Goal: Task Accomplishment & Management: Use online tool/utility

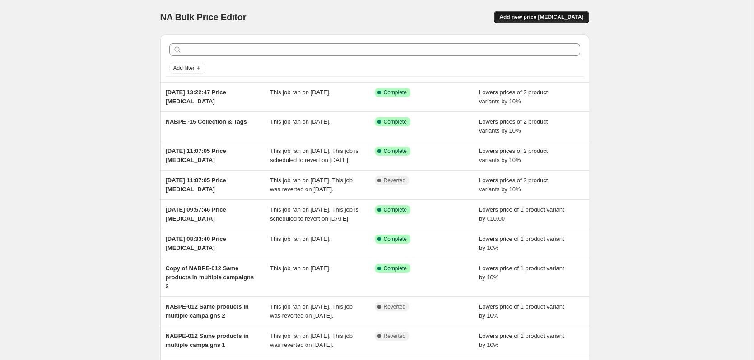
click at [541, 19] on span "Add new price change job" at bounding box center [541, 17] width 84 height 7
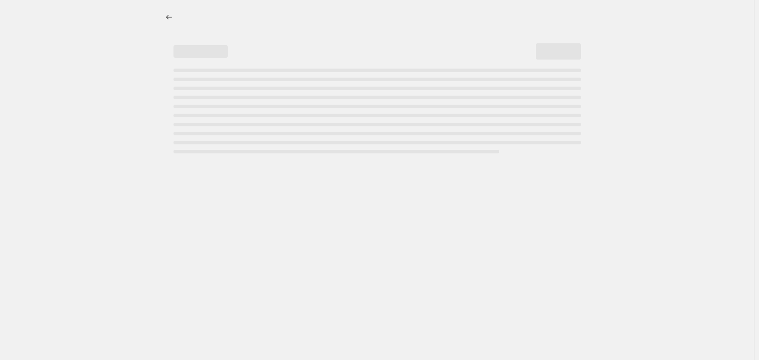
select select "percentage"
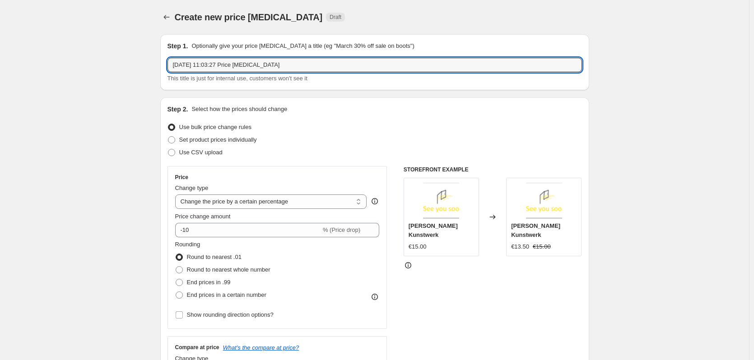
drag, startPoint x: 292, startPoint y: 64, endPoint x: 169, endPoint y: 65, distance: 122.8
click at [169, 65] on div "Step 1. Optionally give your price change job a title (eg "March 30% off sale o…" at bounding box center [374, 62] width 429 height 56
click at [259, 66] on input "Bonus feature - Tagging automatic" at bounding box center [375, 65] width 415 height 14
click at [218, 62] on input "Bonus feature - Tagging automatic" at bounding box center [375, 65] width 415 height 14
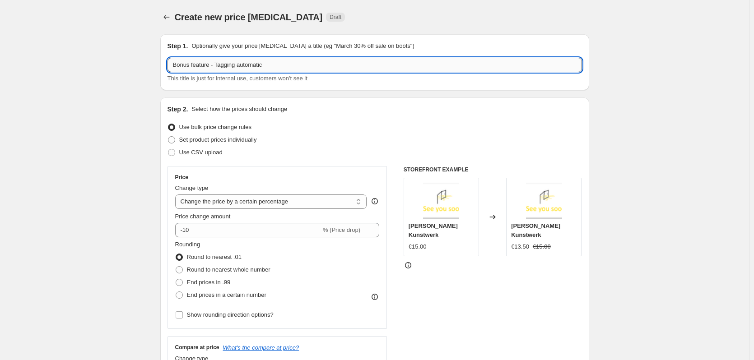
paste input "automatic"
click at [217, 65] on input "Bonus feature - automatic Tagging automatic" at bounding box center [375, 65] width 415 height 14
click at [291, 66] on input "Bonus feature - Automatic Tagging automatic" at bounding box center [375, 65] width 415 height 14
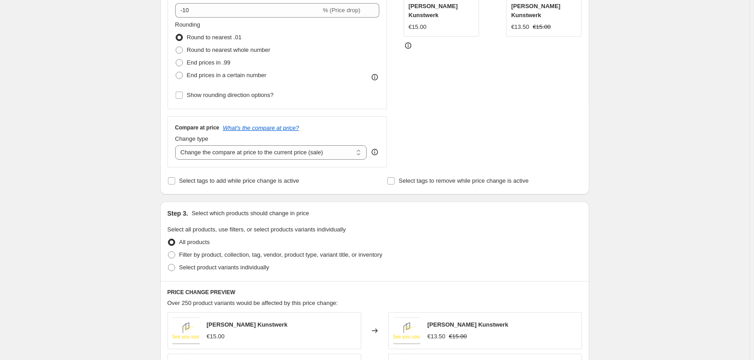
scroll to position [271, 0]
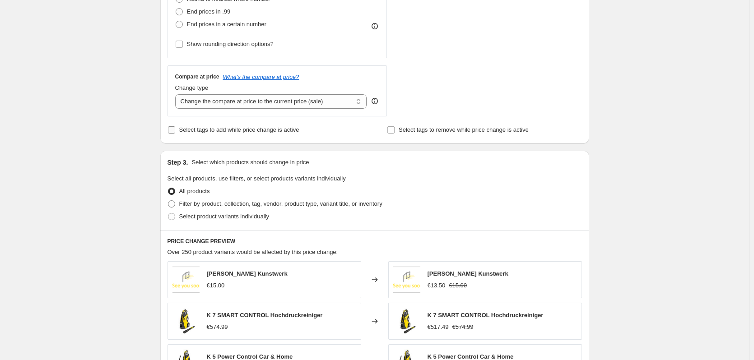
type input "Bonus feature - Automatic Tagging"
click at [175, 131] on input "Select tags to add while price change is active" at bounding box center [171, 129] width 7 height 7
checkbox input "true"
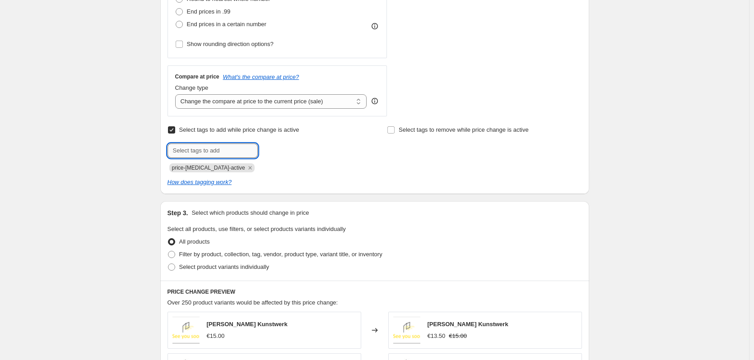
click at [228, 151] on input "text" at bounding box center [213, 151] width 90 height 14
click at [175, 254] on span at bounding box center [171, 254] width 7 height 7
click at [168, 252] on input "Filter by product, collection, tag, vendor, product type, variant title, or inv…" at bounding box center [168, 251] width 0 height 0
radio input "true"
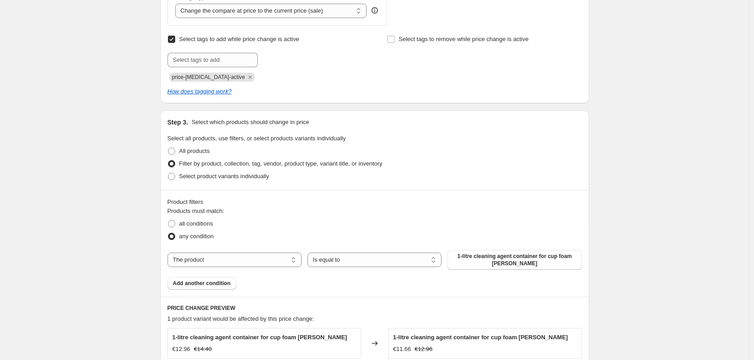
scroll to position [361, 0]
click at [175, 154] on span at bounding box center [171, 151] width 7 height 7
click at [168, 149] on input "All products" at bounding box center [168, 148] width 0 height 0
radio input "true"
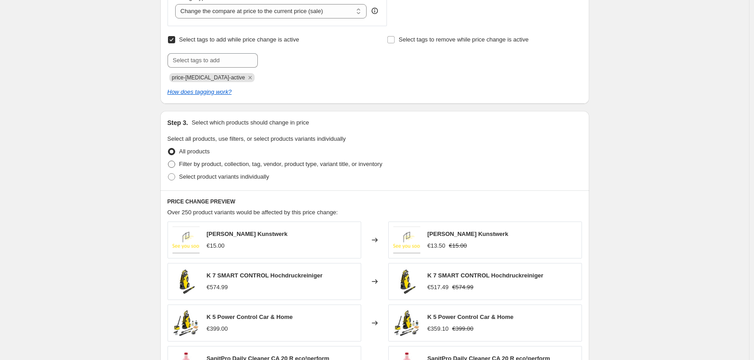
click at [175, 163] on span at bounding box center [171, 164] width 7 height 7
click at [168, 161] on input "Filter by product, collection, tag, vendor, product type, variant title, or inv…" at bounding box center [168, 161] width 0 height 0
radio input "true"
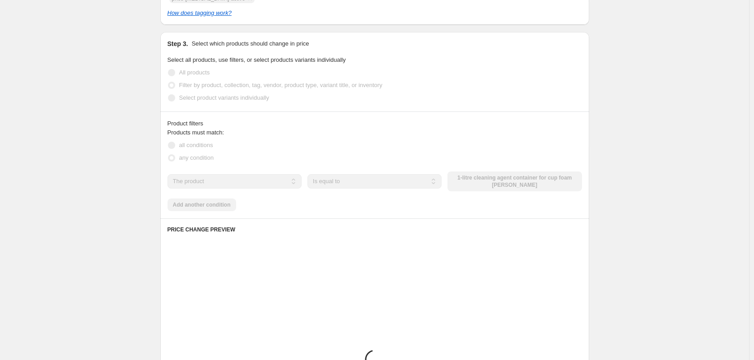
scroll to position [452, 0]
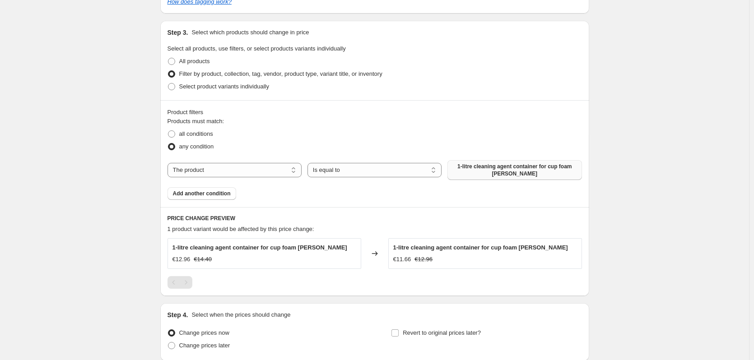
click at [484, 179] on button "1-litre cleaning agent container for cup foam lance" at bounding box center [514, 170] width 134 height 20
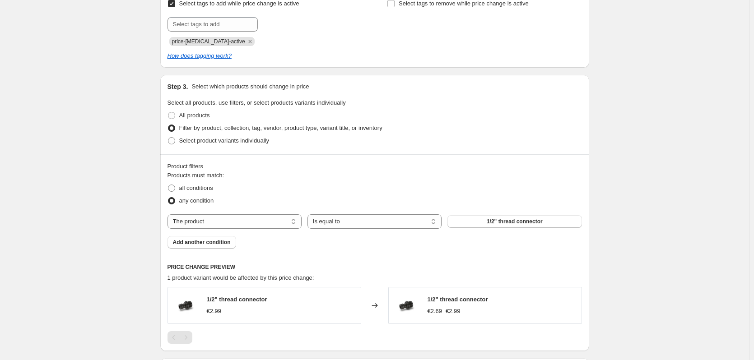
scroll to position [529, 0]
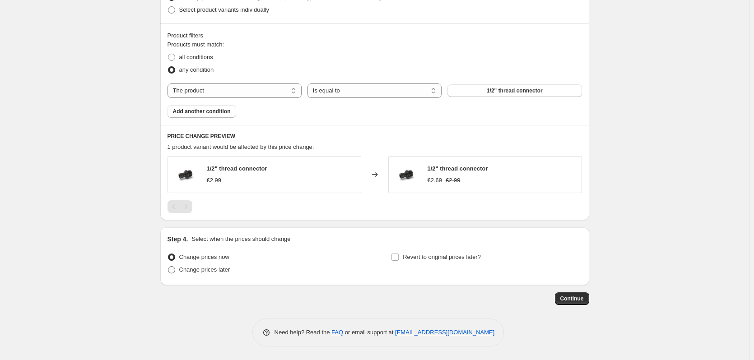
click at [173, 267] on span at bounding box center [171, 269] width 7 height 7
click at [168, 267] on input "Change prices later" at bounding box center [168, 266] width 0 height 0
radio input "true"
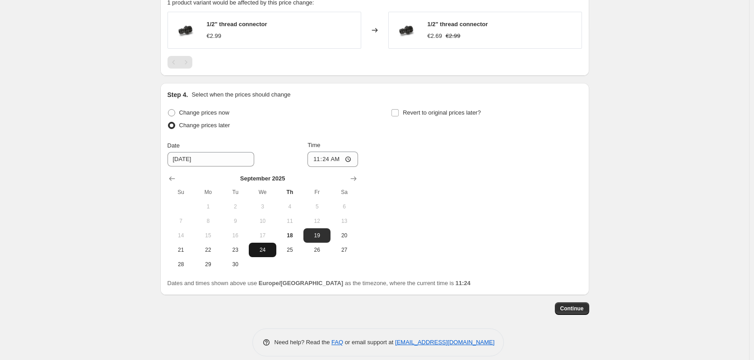
scroll to position [683, 0]
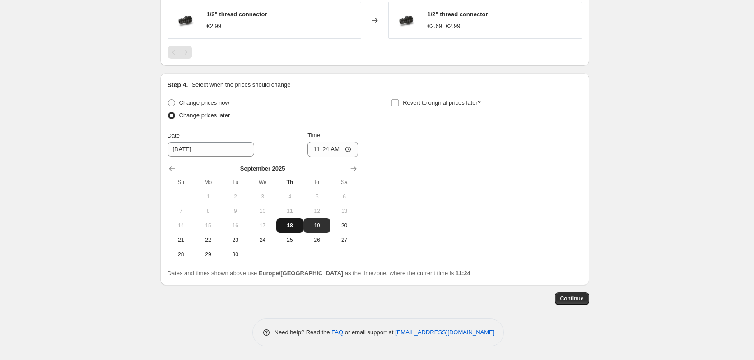
click at [296, 226] on span "18" at bounding box center [290, 225] width 20 height 7
type input "9/18/2025"
click at [341, 150] on input "11:24" at bounding box center [333, 149] width 51 height 15
click at [399, 102] on input "Revert to original prices later?" at bounding box center [394, 102] width 7 height 7
checkbox input "true"
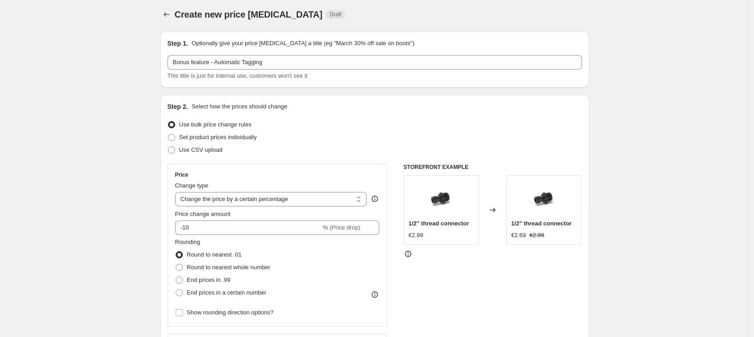
scroll to position [0, 0]
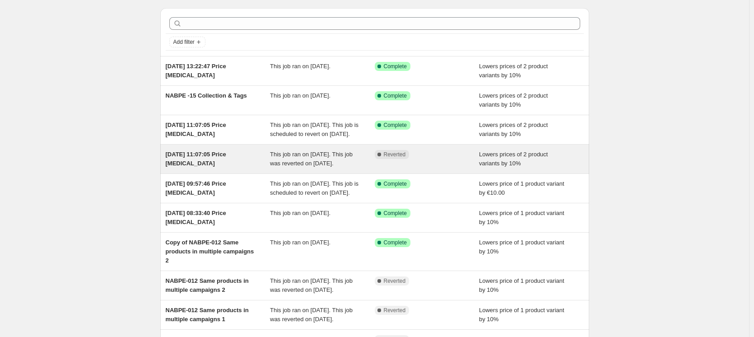
scroll to position [27, 0]
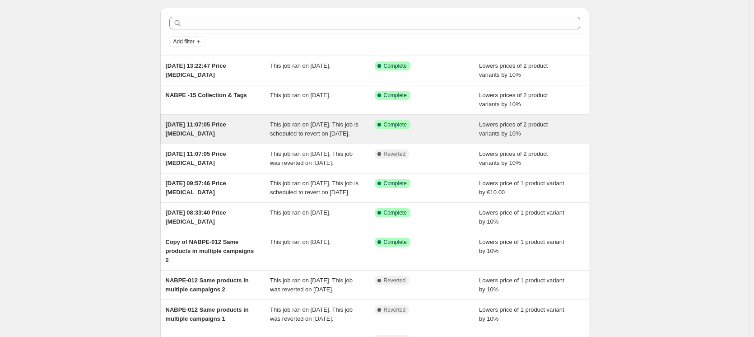
click at [233, 138] on div "17. Sept. 2025, 11:07:05 Price change job" at bounding box center [218, 129] width 105 height 18
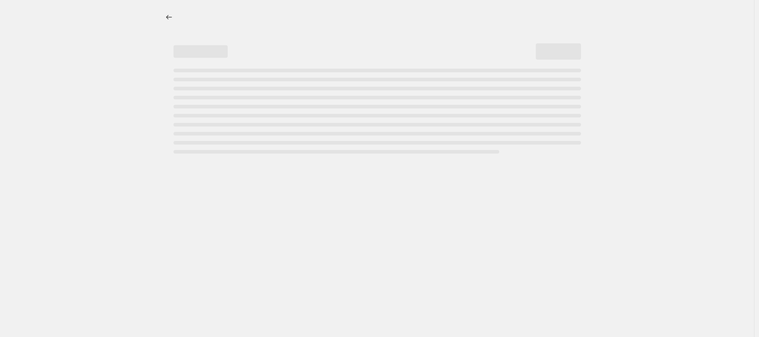
select select "percentage"
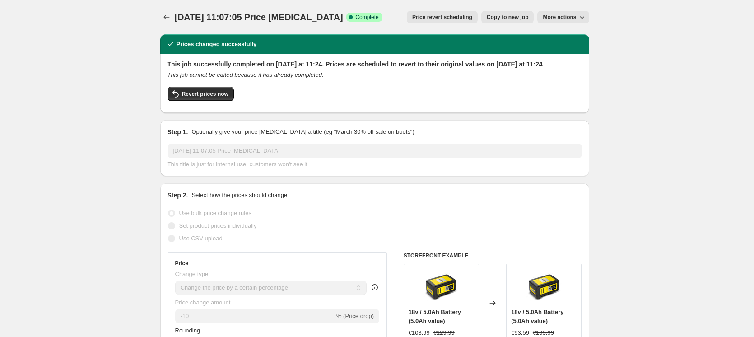
click at [502, 16] on span "Copy to new job" at bounding box center [508, 17] width 42 height 7
select select "percentage"
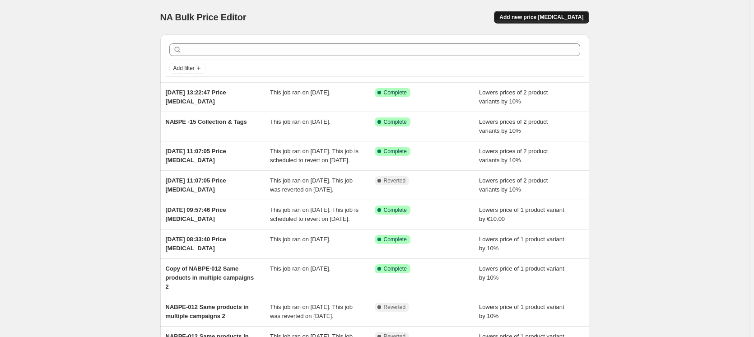
click at [537, 20] on span "Add new price change job" at bounding box center [541, 17] width 84 height 7
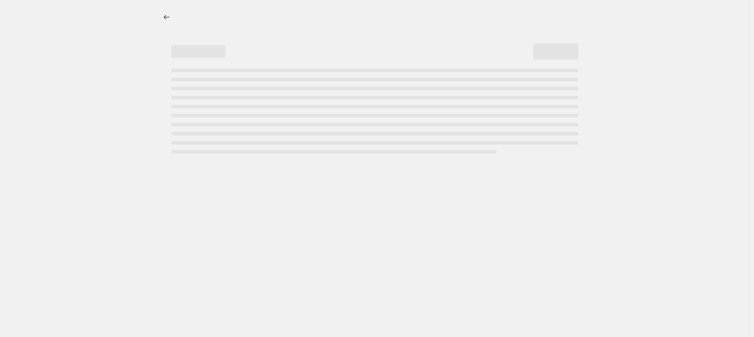
select select "percentage"
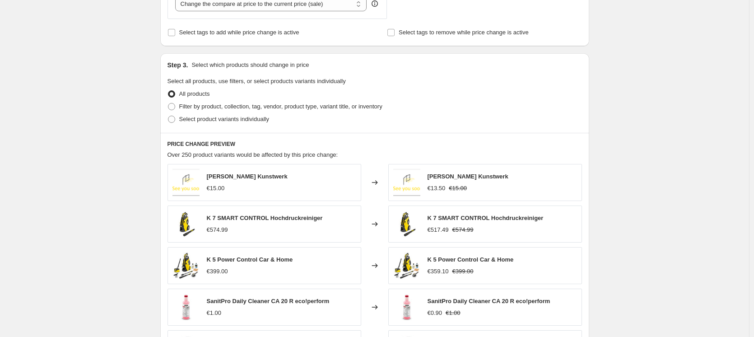
scroll to position [369, 0]
click at [175, 105] on span at bounding box center [171, 106] width 7 height 7
click at [168, 103] on input "Filter by product, collection, tag, vendor, product type, variant title, or inv…" at bounding box center [168, 103] width 0 height 0
radio input "true"
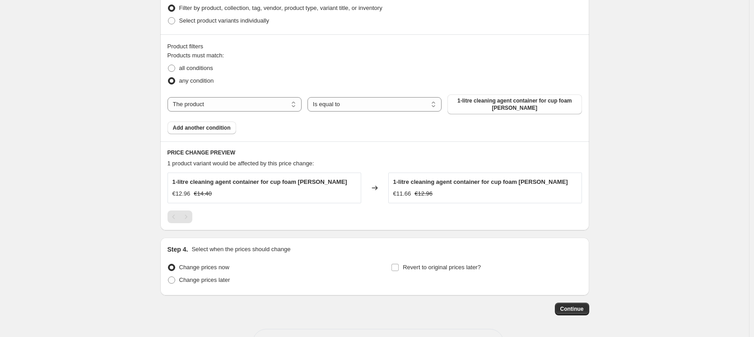
scroll to position [467, 0]
click at [224, 108] on select "The product The product's collection The product's tag The product's vendor The…" at bounding box center [235, 104] width 134 height 14
select select "collection"
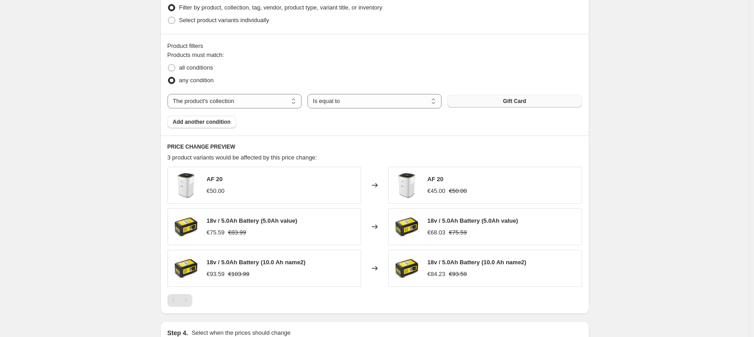
click at [509, 101] on span "Gift Card" at bounding box center [514, 101] width 23 height 7
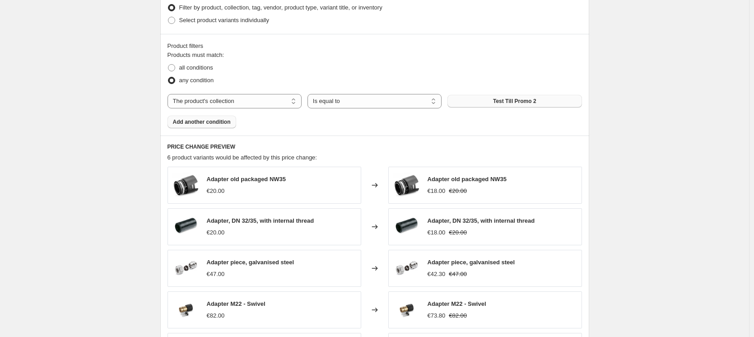
click at [228, 126] on button "Add another condition" at bounding box center [202, 122] width 69 height 13
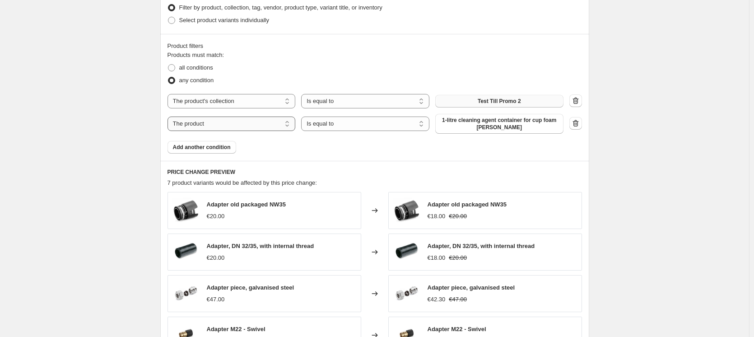
click at [228, 126] on select "The product The product's collection The product's tag The product's vendor The…" at bounding box center [232, 124] width 128 height 14
select select "collection"
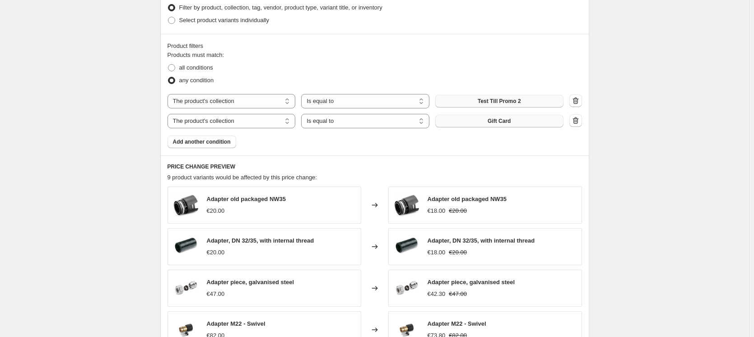
click at [461, 121] on button "Gift Card" at bounding box center [499, 121] width 128 height 13
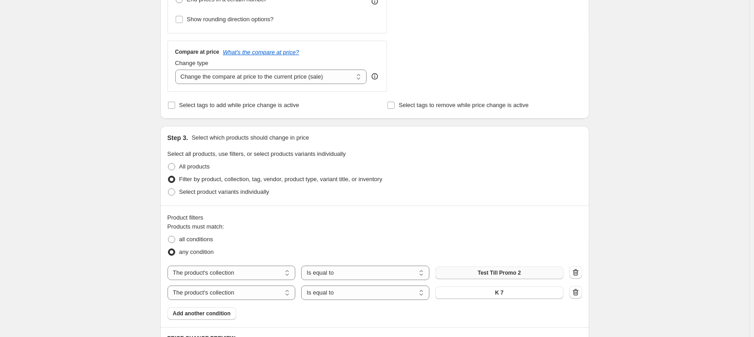
scroll to position [295, 0]
click at [393, 109] on input "Select tags to remove while price change is active" at bounding box center [390, 106] width 7 height 7
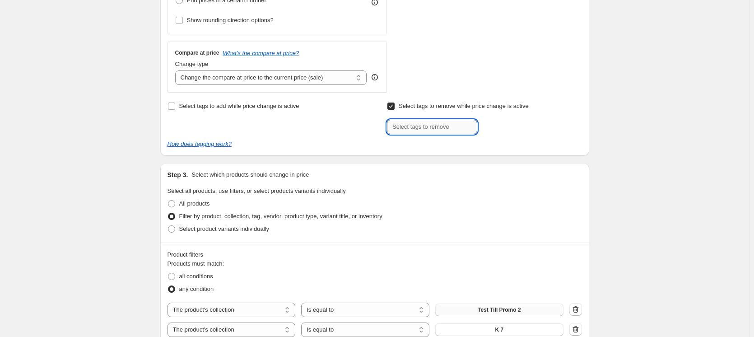
click at [426, 128] on input "text" at bounding box center [432, 127] width 90 height 14
click at [392, 108] on input "Select tags to remove while price change is active" at bounding box center [390, 106] width 7 height 7
checkbox input "false"
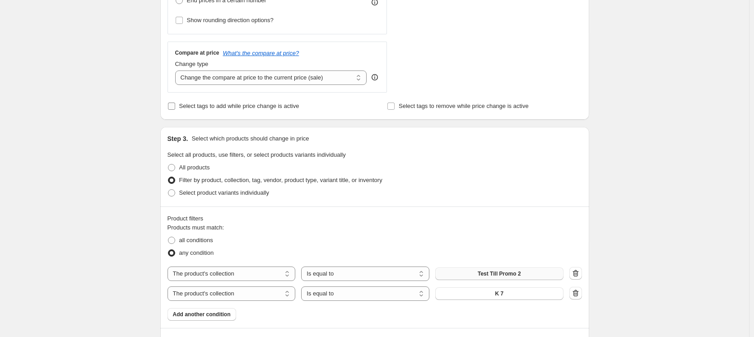
click at [174, 106] on input "Select tags to add while price change is active" at bounding box center [171, 106] width 7 height 7
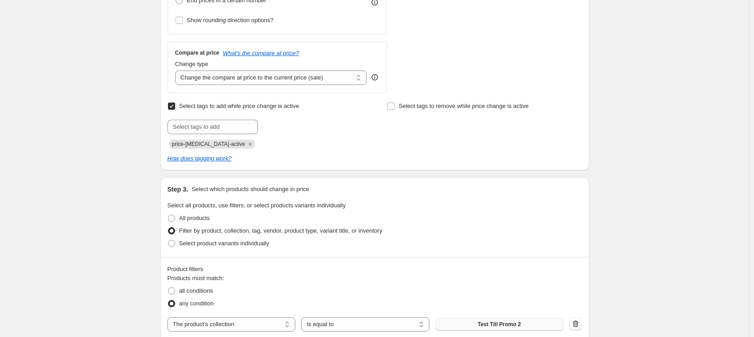
click at [175, 105] on input "Select tags to add while price change is active" at bounding box center [171, 106] width 7 height 7
checkbox input "false"
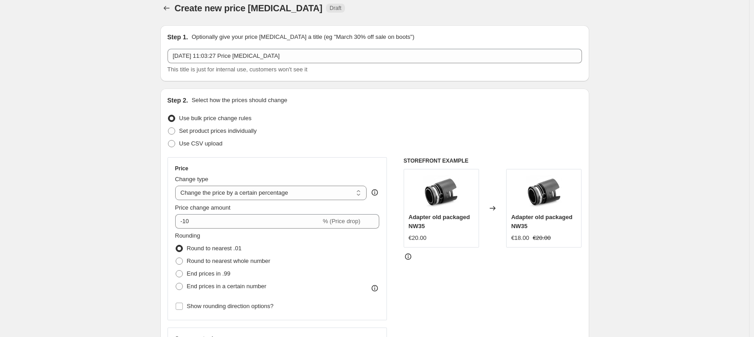
scroll to position [0, 0]
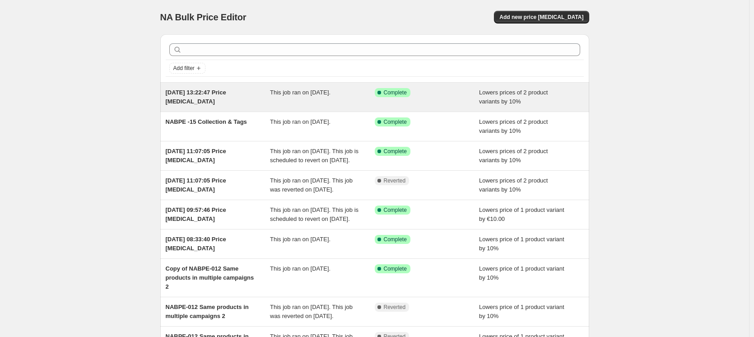
click at [216, 110] on div "[DATE] 13:22:47 Price [MEDICAL_DATA] This job ran on [DATE]. Success Complete C…" at bounding box center [374, 97] width 429 height 29
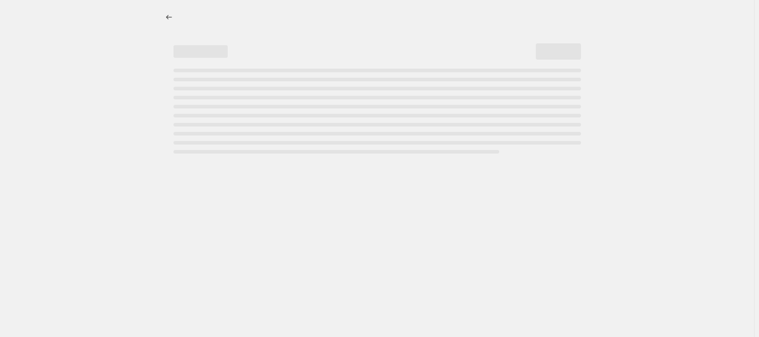
select select "percentage"
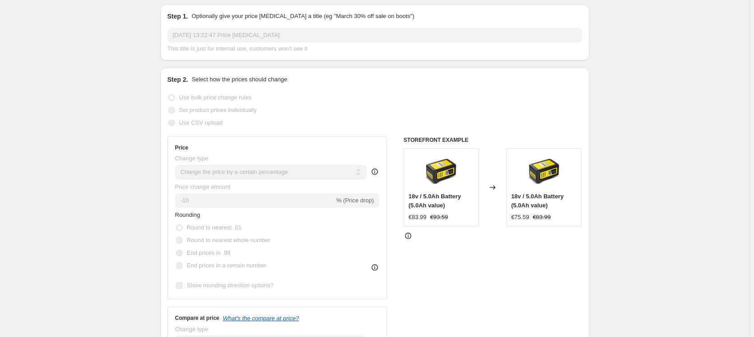
scroll to position [115, 0]
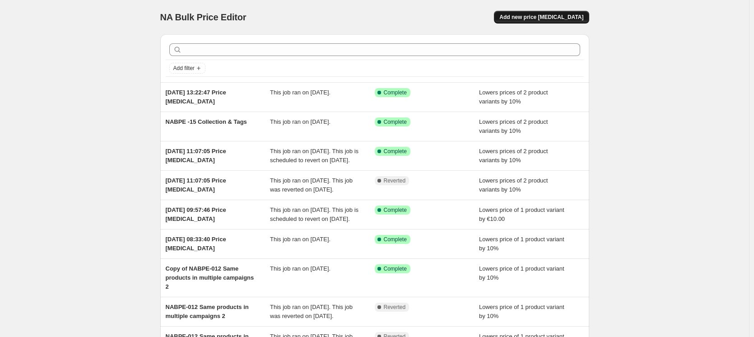
click at [527, 13] on button "Add new price [MEDICAL_DATA]" at bounding box center [541, 17] width 95 height 13
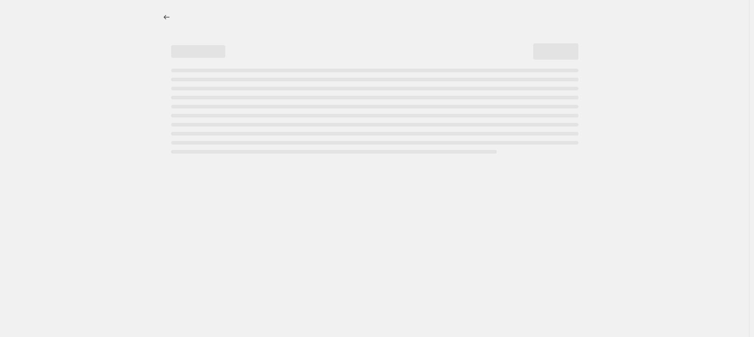
select select "percentage"
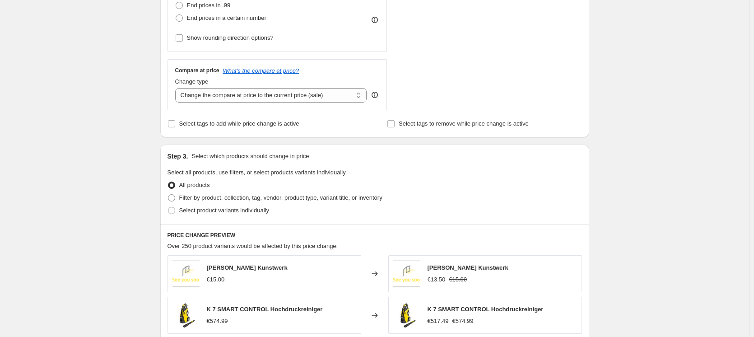
scroll to position [235, 0]
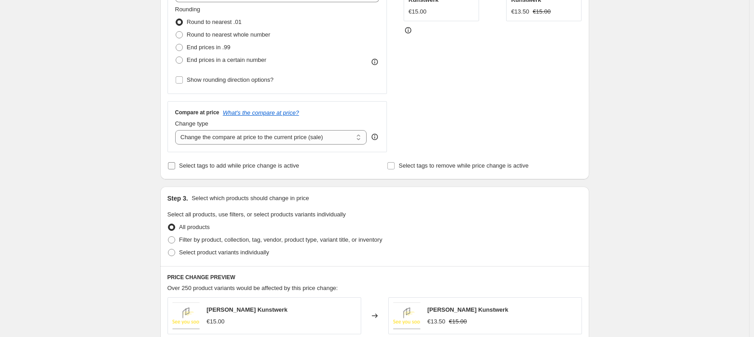
click at [174, 166] on input "Select tags to add while price change is active" at bounding box center [171, 165] width 7 height 7
checkbox input "true"
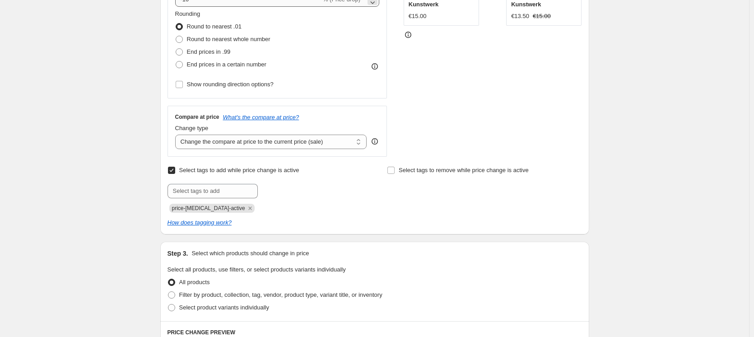
scroll to position [231, 0]
click at [215, 191] on input "text" at bounding box center [213, 190] width 90 height 14
type input "hochdruckreiniger"
click at [274, 193] on b "Add" at bounding box center [271, 189] width 10 height 6
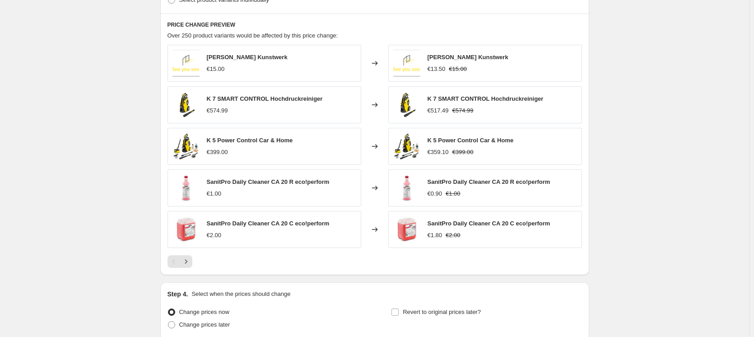
scroll to position [617, 0]
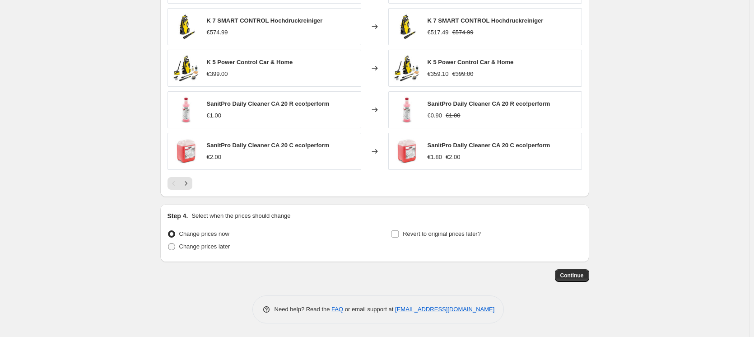
click at [171, 246] on span at bounding box center [171, 246] width 7 height 7
click at [168, 243] on input "Change prices later" at bounding box center [168, 243] width 0 height 0
radio input "true"
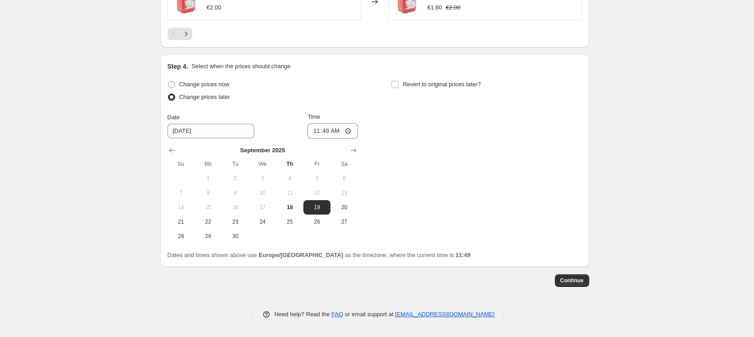
scroll to position [770, 0]
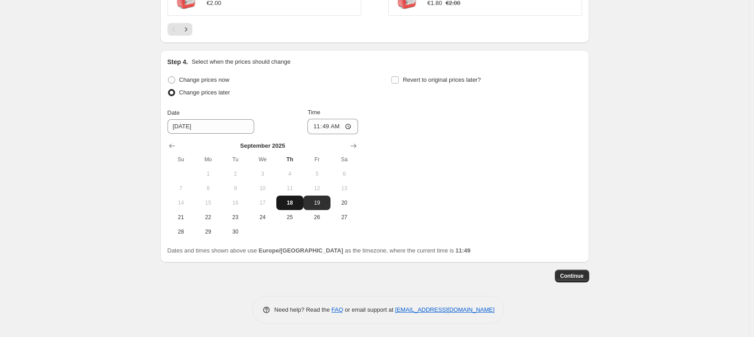
click at [298, 200] on span "18" at bounding box center [290, 202] width 20 height 7
type input "[DATE]"
click at [338, 126] on input "11:49" at bounding box center [333, 126] width 51 height 15
click at [347, 126] on input "11:49" at bounding box center [333, 126] width 51 height 15
type input "11:51"
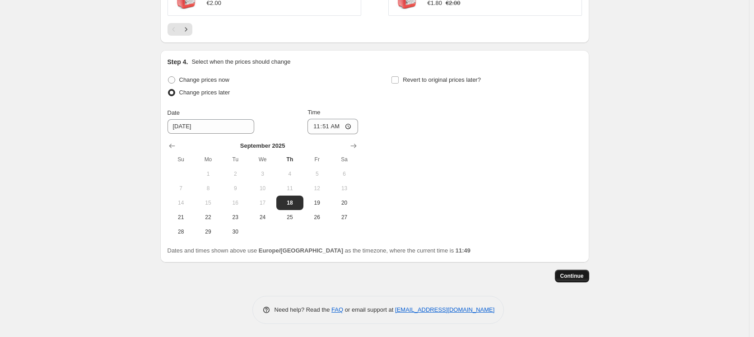
click at [574, 281] on button "Continue" at bounding box center [572, 276] width 34 height 13
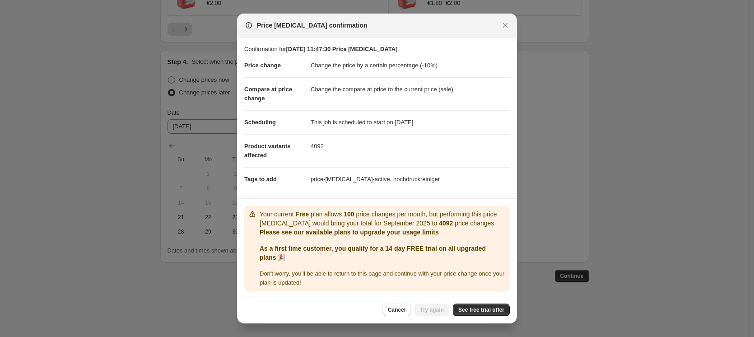
click at [455, 298] on div "Cancel Try again See free trial offer" at bounding box center [377, 310] width 280 height 28
click at [394, 309] on span "Cancel" at bounding box center [397, 309] width 18 height 7
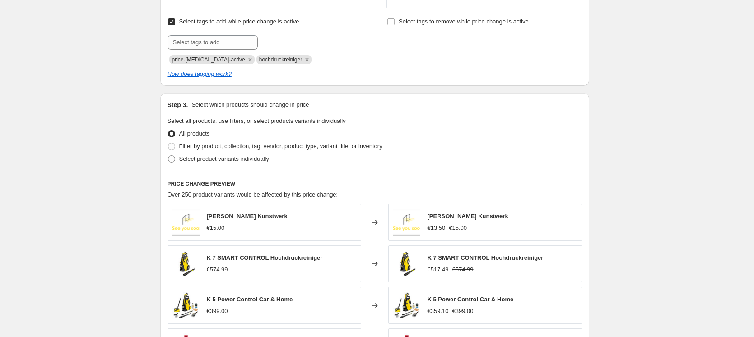
scroll to position [380, 0]
click at [174, 157] on span at bounding box center [171, 158] width 7 height 7
click at [168, 155] on input "Select product variants individually" at bounding box center [168, 155] width 0 height 0
radio input "true"
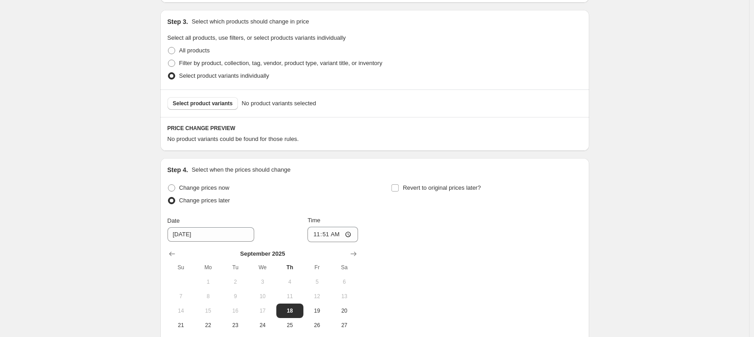
scroll to position [463, 0]
click at [225, 106] on span "Select product variants" at bounding box center [203, 102] width 60 height 7
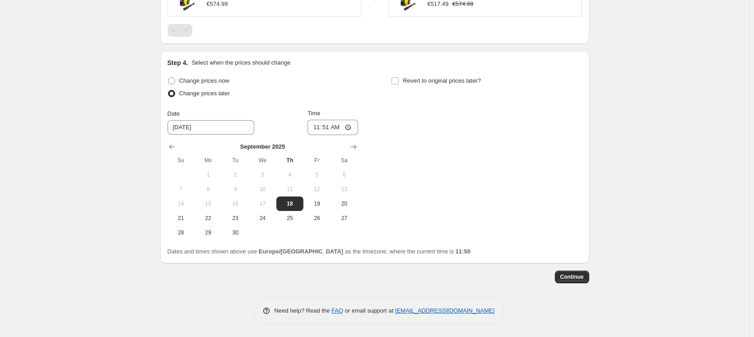
scroll to position [631, 0]
click at [570, 279] on span "Continue" at bounding box center [571, 276] width 23 height 7
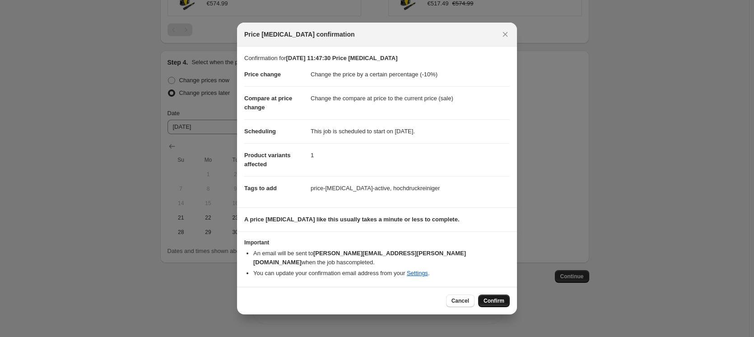
click at [491, 298] on span "Confirm" at bounding box center [494, 300] width 21 height 7
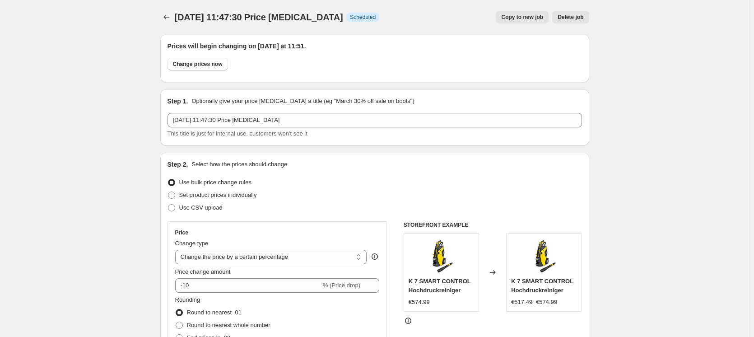
scroll to position [631, 0]
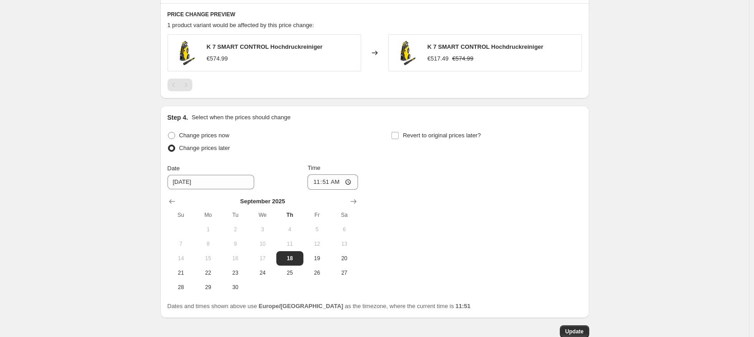
select select "percentage"
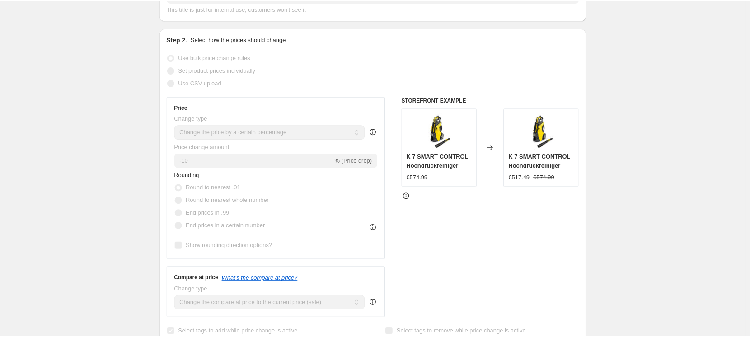
scroll to position [156, 0]
